Goal: Task Accomplishment & Management: Complete application form

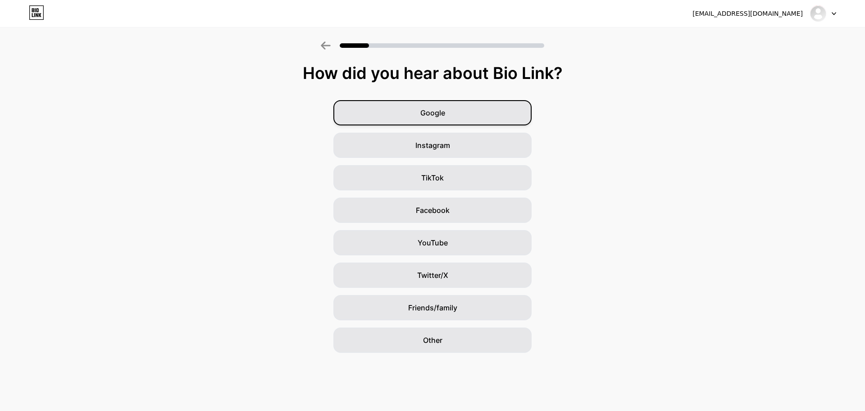
click at [509, 106] on div "Google" at bounding box center [433, 112] width 198 height 25
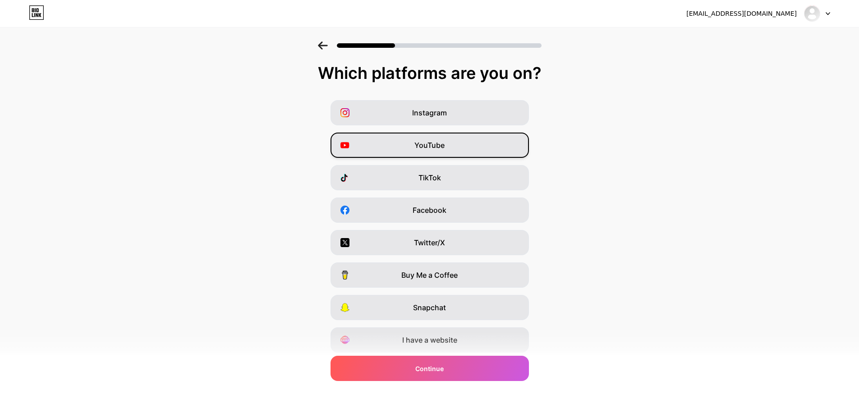
click at [479, 153] on div "YouTube" at bounding box center [429, 144] width 198 height 25
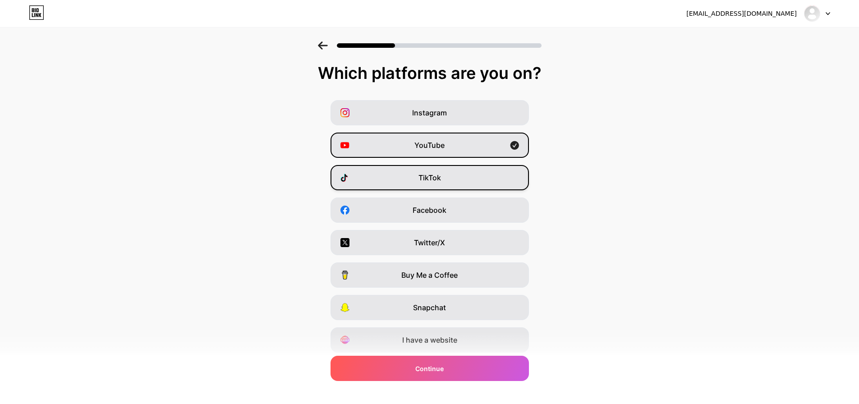
click at [470, 175] on div "TikTok" at bounding box center [429, 177] width 198 height 25
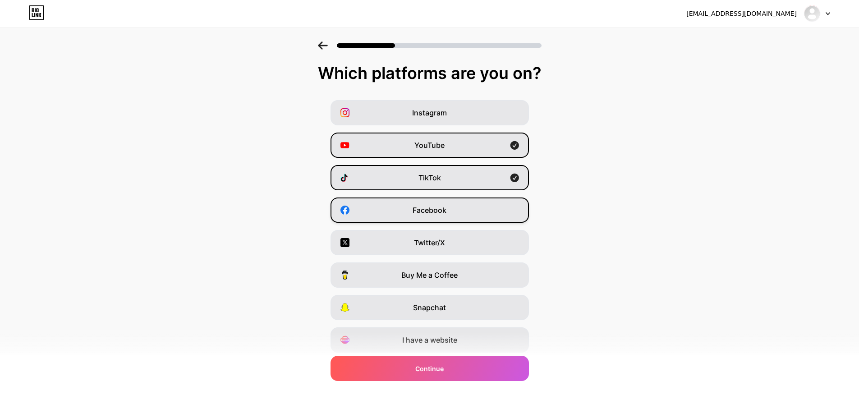
click at [476, 208] on div "Facebook" at bounding box center [429, 209] width 198 height 25
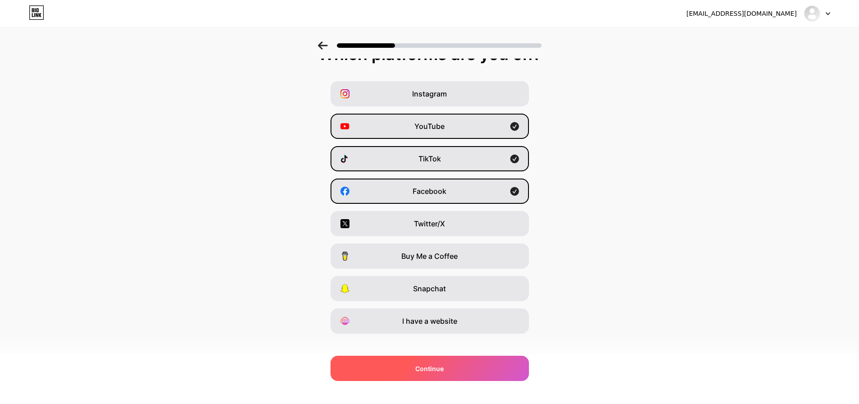
scroll to position [30, 0]
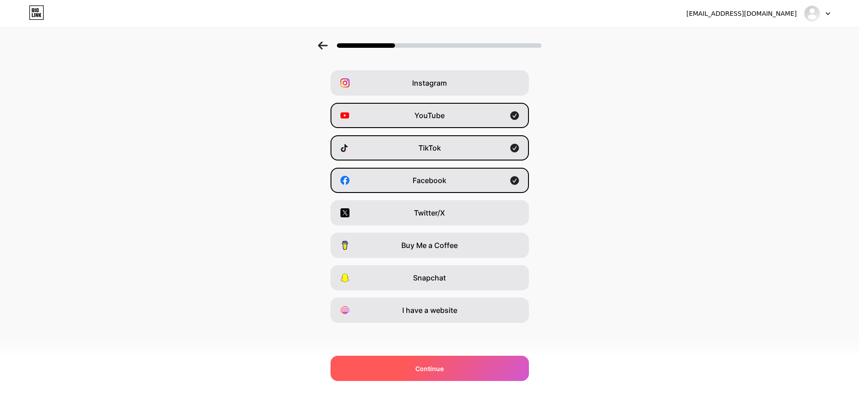
click at [486, 372] on div "Continue" at bounding box center [429, 368] width 198 height 25
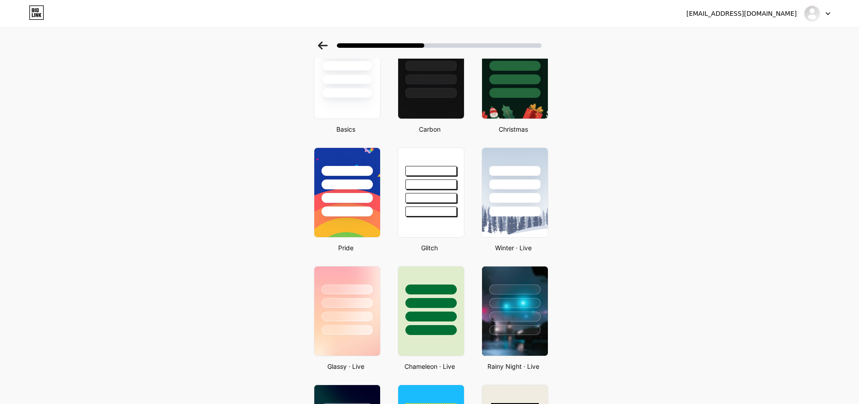
scroll to position [90, 0]
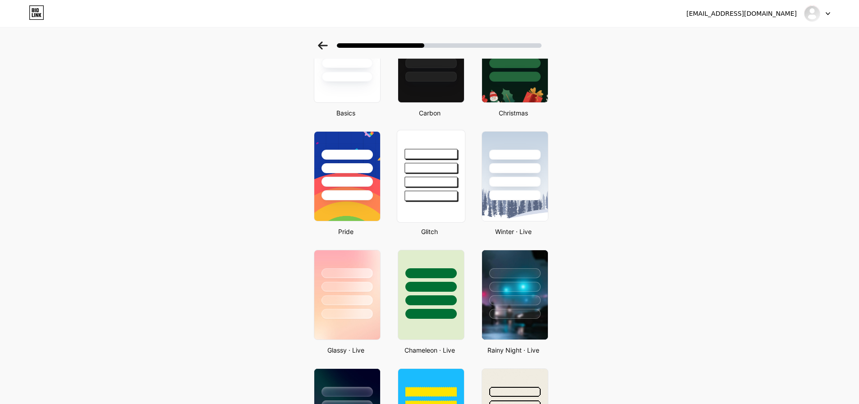
click at [433, 179] on div at bounding box center [430, 182] width 53 height 10
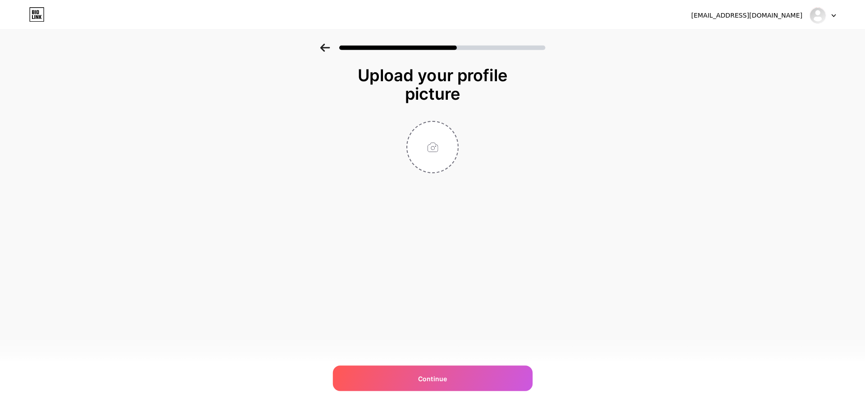
scroll to position [0, 0]
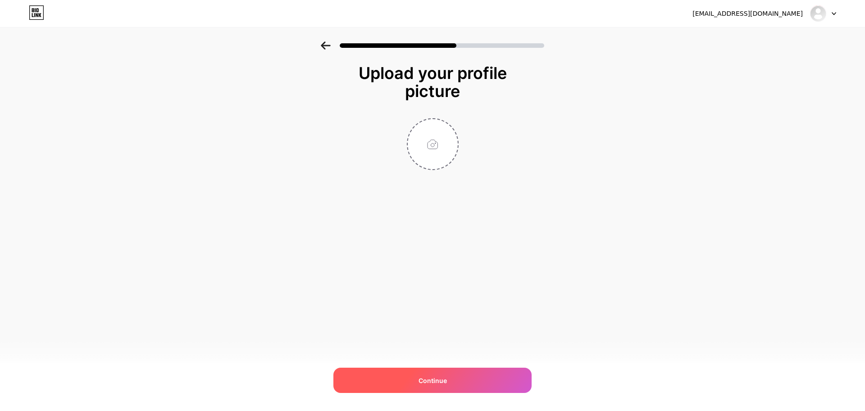
click at [467, 373] on div "Continue" at bounding box center [433, 379] width 198 height 25
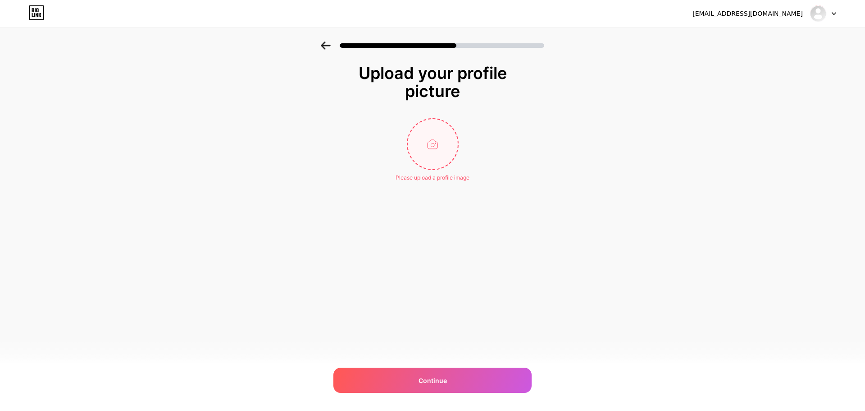
click at [426, 153] on input "file" at bounding box center [433, 144] width 50 height 50
click at [439, 166] on input "file" at bounding box center [433, 144] width 50 height 50
type input "C:\fakepath\Screenshot_2025-10-06-06-01-30-29_40deb401b9ffe8e1df2f1cc5ba480b12.…"
click at [453, 122] on circle at bounding box center [453, 125] width 10 height 10
type input "C:\fakepath\IMG_0902.JPG"
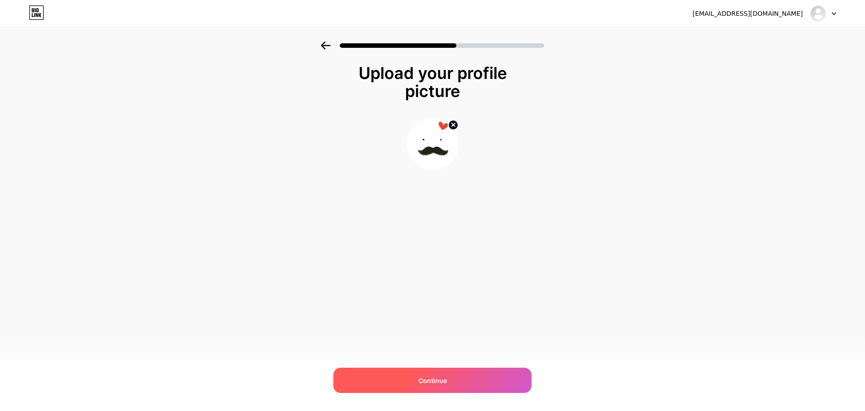
click at [461, 385] on div "Continue" at bounding box center [433, 379] width 198 height 25
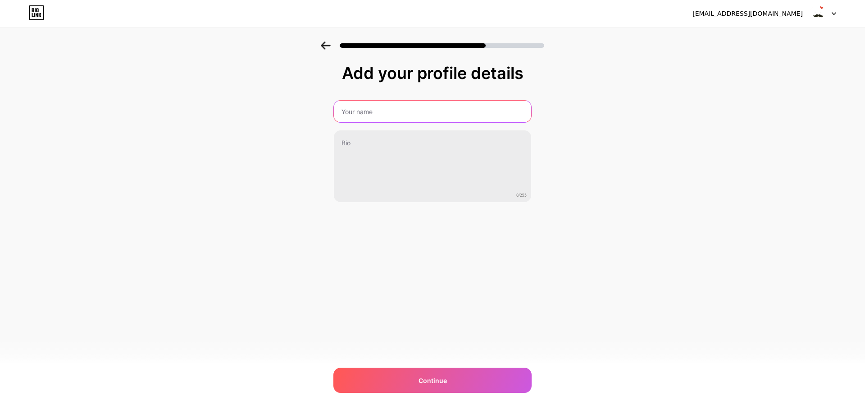
click at [402, 112] on input "text" at bounding box center [432, 112] width 197 height 22
type input "1Hz"
click at [626, 176] on div "Add your profile details 1Hz 0/255 Continue Error" at bounding box center [432, 144] width 865 height 206
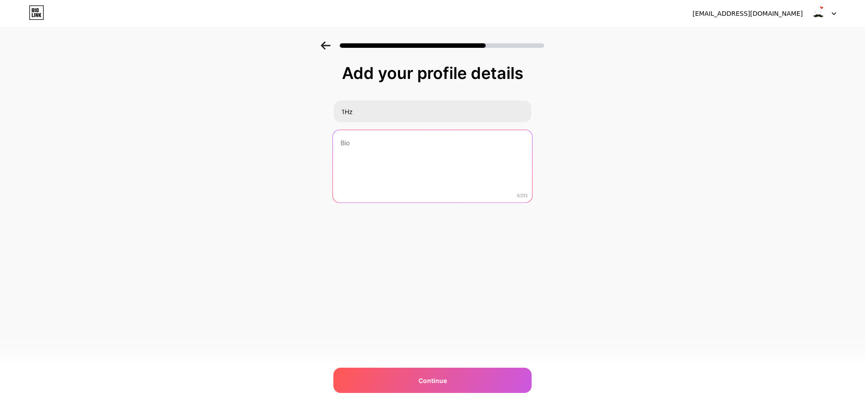
click at [414, 170] on textarea at bounding box center [432, 166] width 199 height 73
paste textarea "ธรรมดา[PERSON_NAME] For Inspiration 🌻 ถอดบทเรียน"
type textarea "ธรรมดา[PERSON_NAME] For Inspiration 🌻 ถอดบทเรียน"
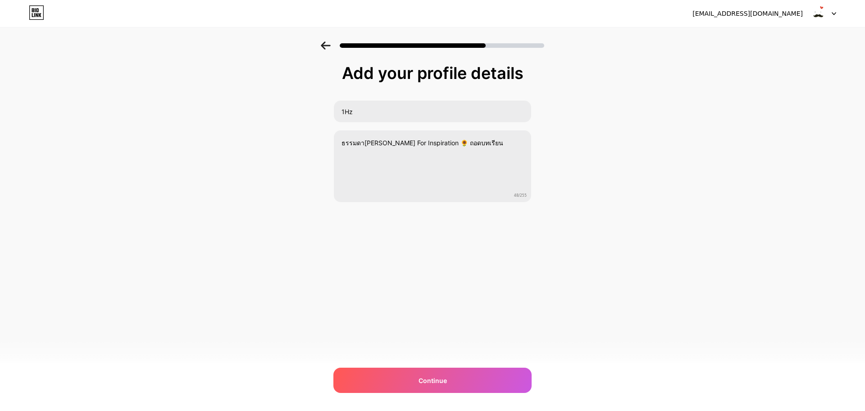
click at [632, 188] on div "Add your profile details 1Hz ธรรมดา[PERSON_NAME] For Inspiration 🌻 ถอดบทเรียน 4…" at bounding box center [432, 144] width 865 height 206
click at [671, 195] on div "Add your profile details 1Hz ธรรมดา[PERSON_NAME] For Inspiration 🌻 ถอดบทเรียน 4…" at bounding box center [432, 144] width 865 height 206
click at [474, 382] on div "Continue" at bounding box center [433, 379] width 198 height 25
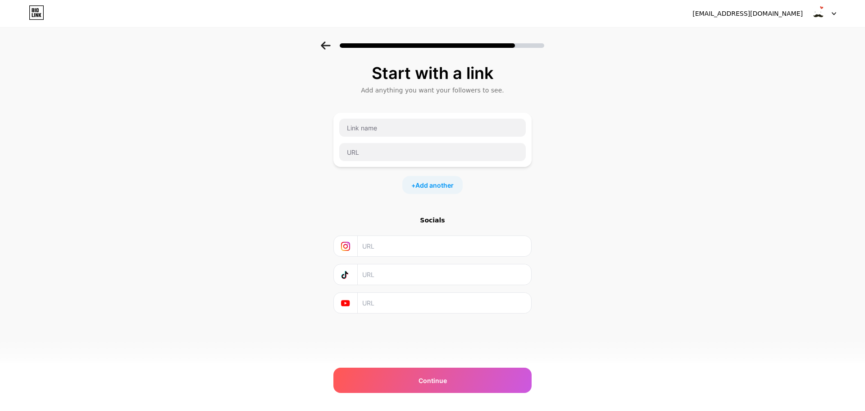
click at [476, 255] on input "text" at bounding box center [444, 246] width 164 height 20
click at [657, 223] on div "Start with a link Add anything you want your followers to see. + Add another So…" at bounding box center [432, 199] width 865 height 317
click at [403, 283] on input "text" at bounding box center [444, 274] width 164 height 20
paste input "[URL][DOMAIN_NAME]"
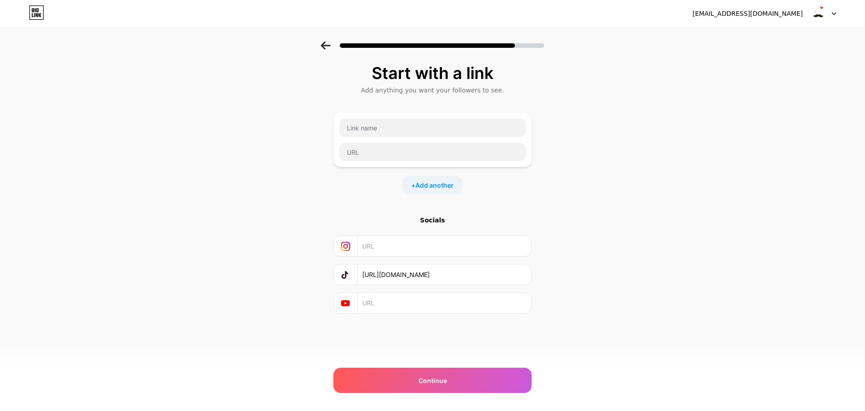
drag, startPoint x: 409, startPoint y: 276, endPoint x: 865, endPoint y: 280, distance: 455.7
click at [865, 280] on div "Start with a link Add anything you want your followers to see. + Add another So…" at bounding box center [432, 199] width 865 height 317
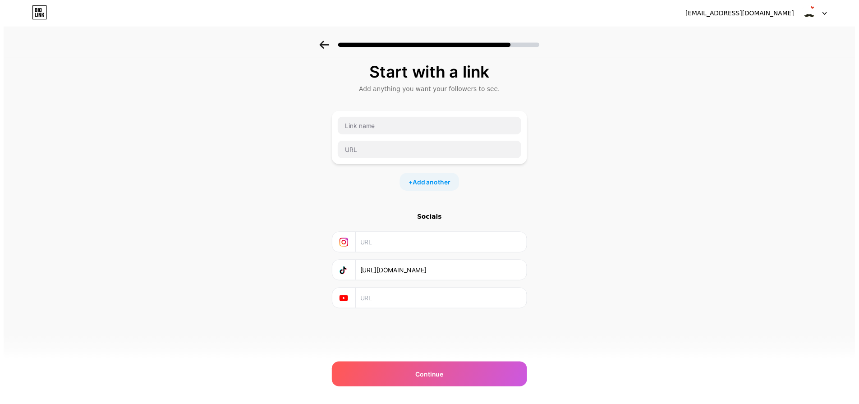
scroll to position [0, 0]
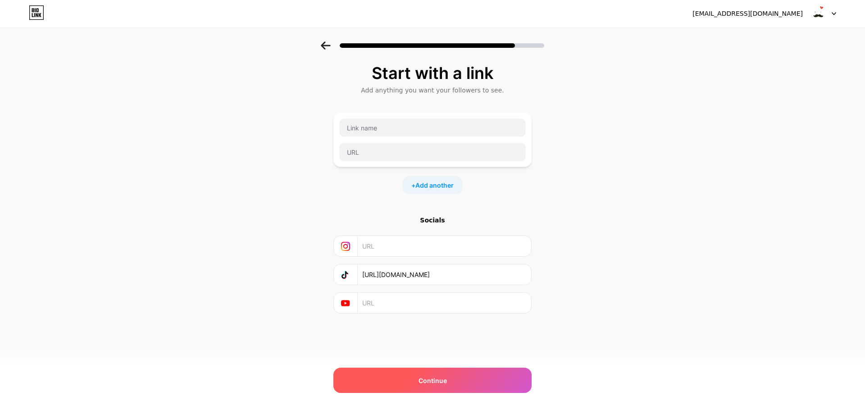
type input "[URL][DOMAIN_NAME]"
click at [476, 379] on div "Continue" at bounding box center [433, 379] width 198 height 25
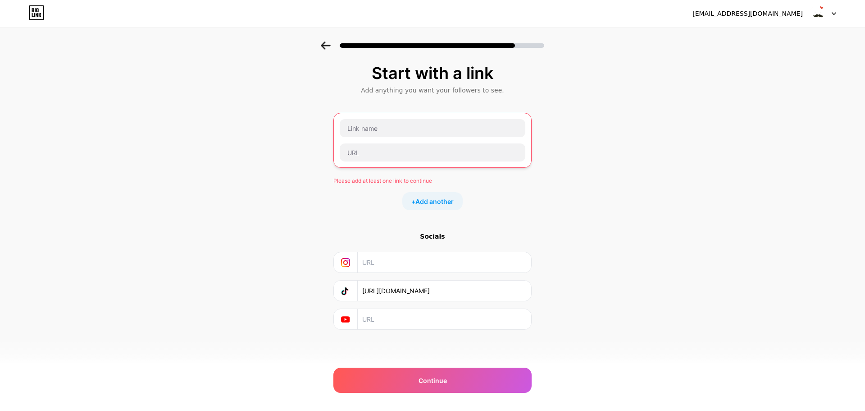
click at [500, 293] on input "[URL][DOMAIN_NAME]" at bounding box center [444, 290] width 164 height 20
click at [397, 155] on input "text" at bounding box center [433, 152] width 186 height 18
paste input "[URL][DOMAIN_NAME]"
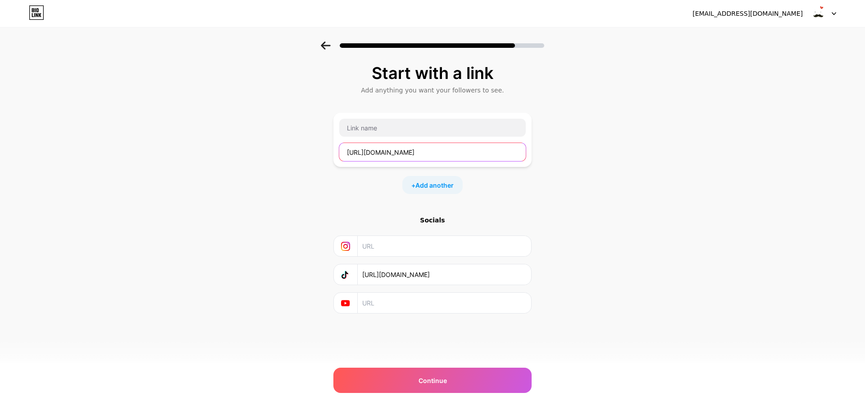
type input "[URL][DOMAIN_NAME]"
click at [633, 171] on div "Start with a link Add anything you want your followers to see. [URL][DOMAIN_NAM…" at bounding box center [432, 199] width 865 height 317
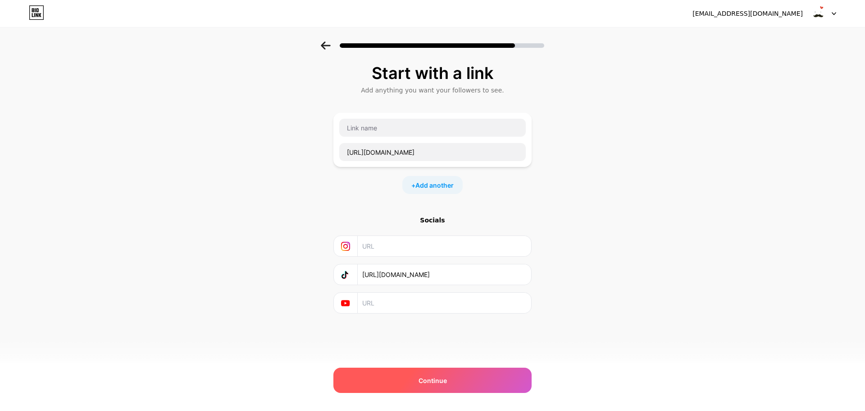
drag, startPoint x: 503, startPoint y: 384, endPoint x: 511, endPoint y: 384, distance: 7.7
click at [503, 384] on div "Continue" at bounding box center [433, 379] width 198 height 25
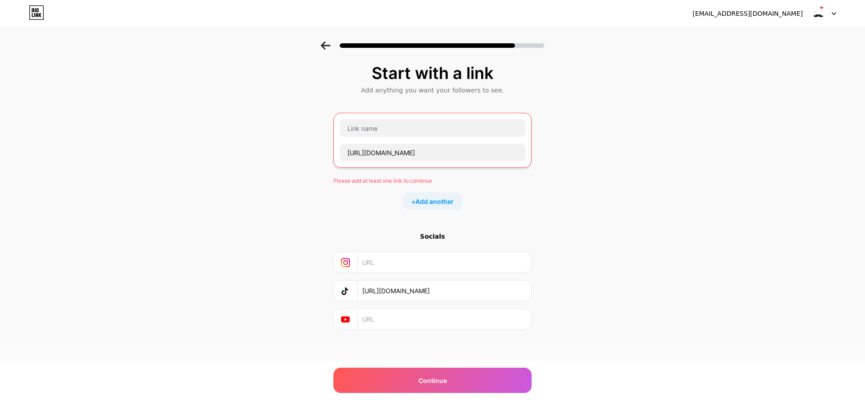
click at [512, 294] on input "[URL][DOMAIN_NAME]" at bounding box center [444, 290] width 164 height 20
click at [439, 132] on input "text" at bounding box center [433, 128] width 186 height 18
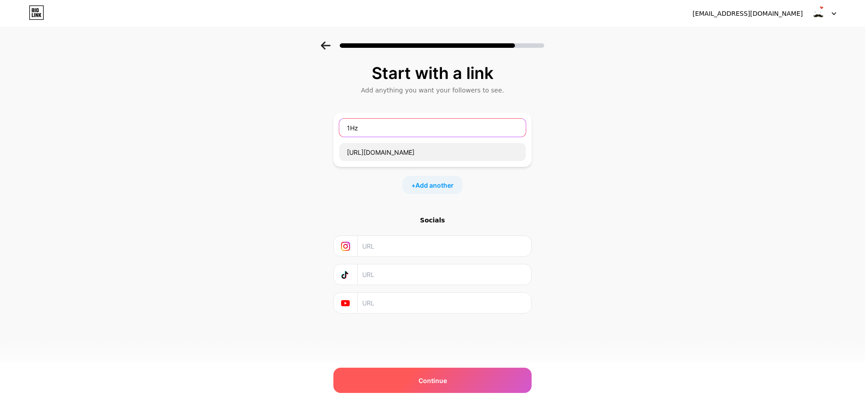
type input "1Hz"
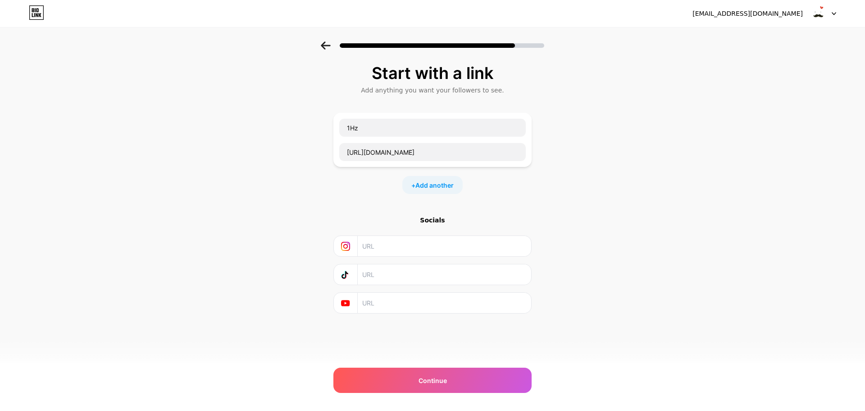
drag, startPoint x: 501, startPoint y: 378, endPoint x: 518, endPoint y: 393, distance: 22.4
click at [501, 379] on div "Continue" at bounding box center [433, 379] width 198 height 25
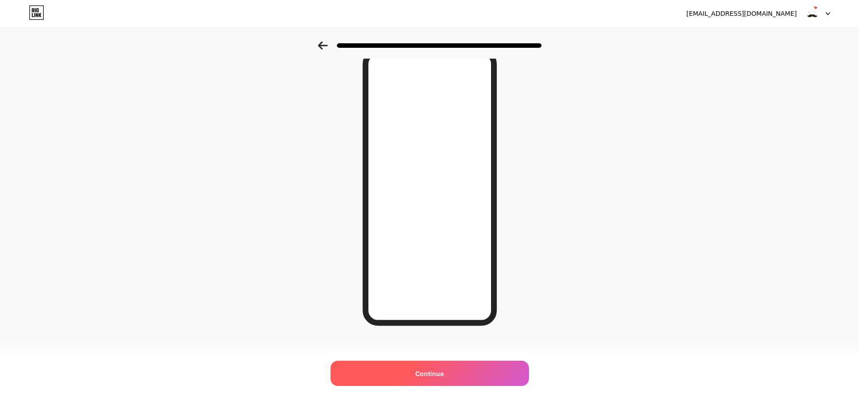
scroll to position [49, 0]
click at [465, 378] on div "Continue" at bounding box center [429, 373] width 198 height 25
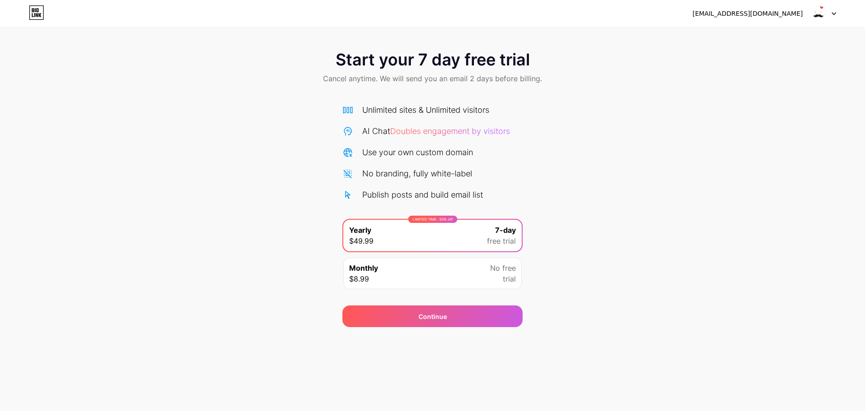
click at [648, 197] on div "Start your 7 day free trial Cancel anytime. We will send you an email 2 days be…" at bounding box center [432, 183] width 865 height 285
click at [34, 13] on icon at bounding box center [36, 12] width 15 height 14
click at [820, 11] on img at bounding box center [818, 13] width 17 height 17
click at [798, 43] on li "Logout" at bounding box center [780, 37] width 112 height 24
click at [794, 38] on li "Logout" at bounding box center [780, 37] width 112 height 24
